Goal: Information Seeking & Learning: Get advice/opinions

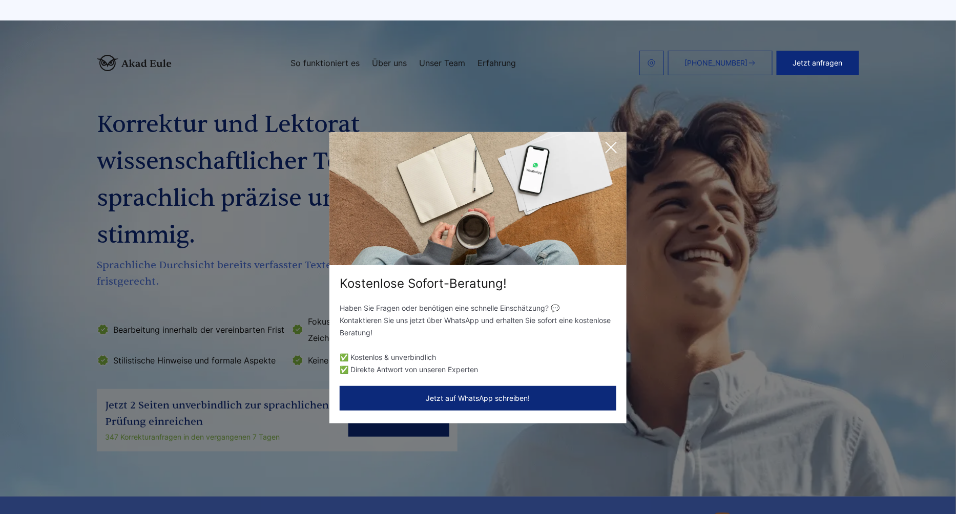
click at [610, 147] on icon at bounding box center [611, 147] width 10 height 10
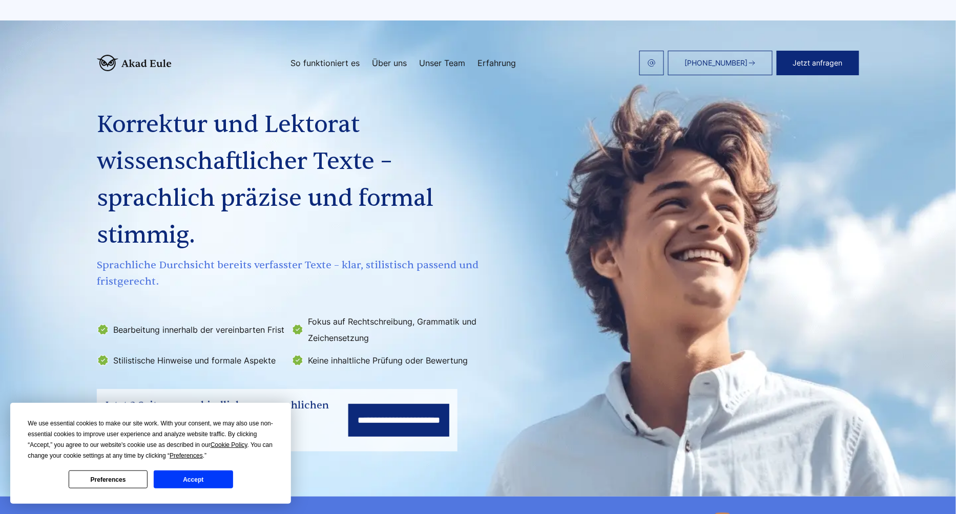
click at [505, 65] on link "Erfahrung" at bounding box center [497, 63] width 38 height 8
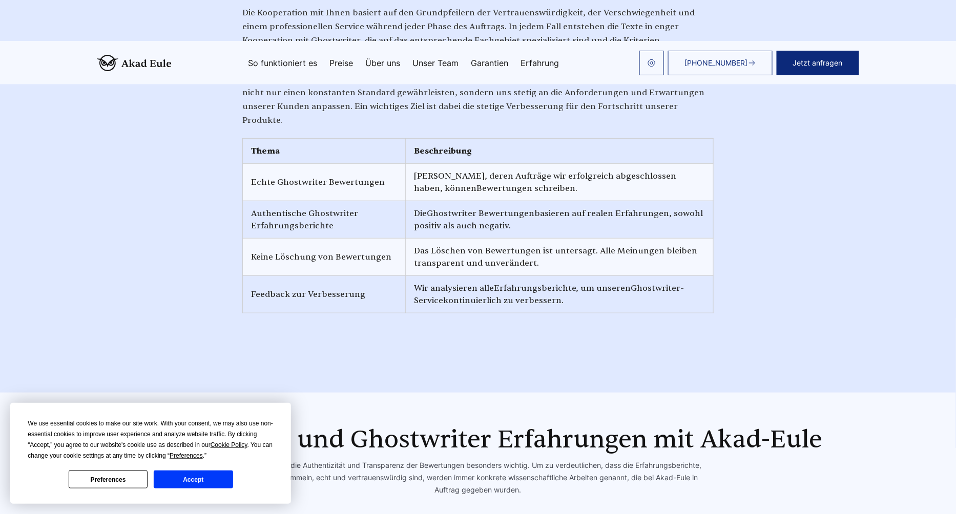
scroll to position [4526, 0]
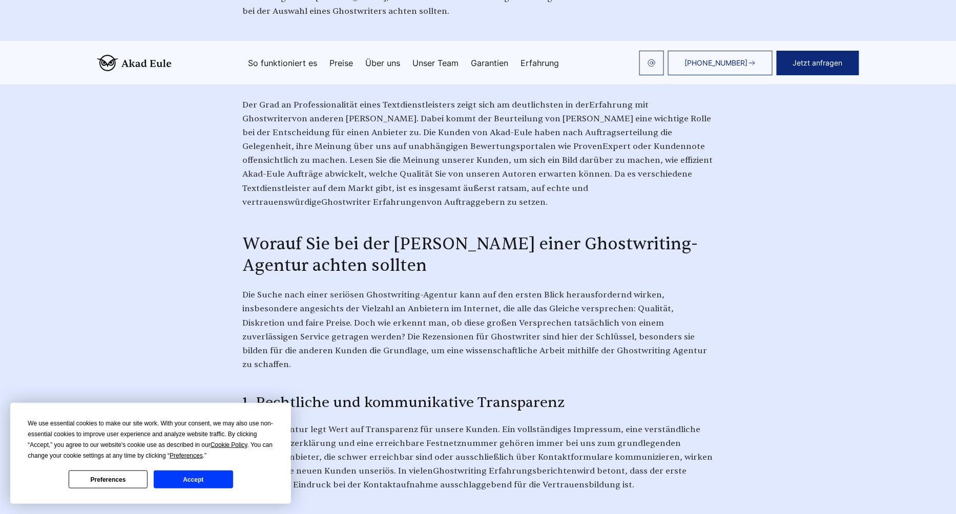
scroll to position [499, 0]
